Goal: Find specific page/section: Find specific page/section

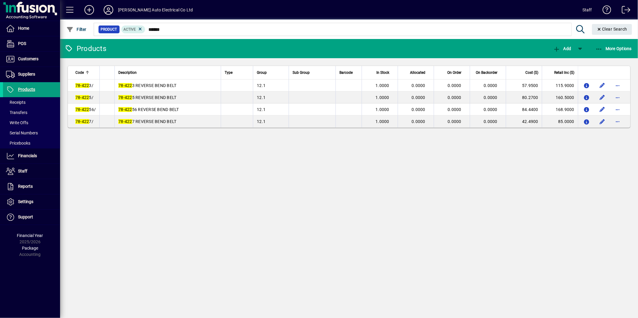
type input "******"
